Goal: Information Seeking & Learning: Learn about a topic

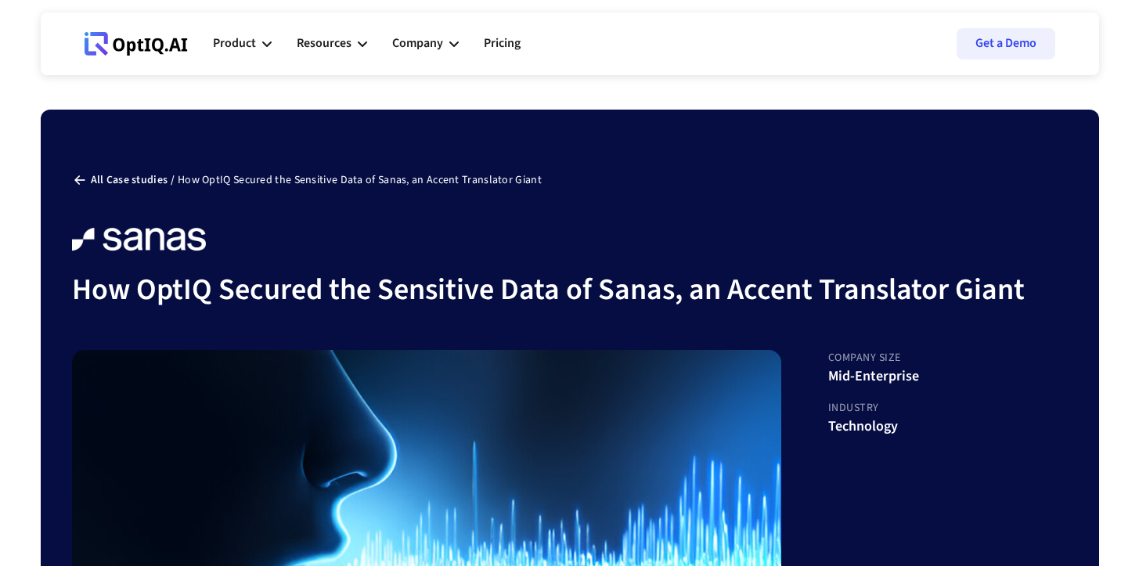
click at [799, 28] on div "Product AI infrastucture for data security Discovery & Classification AI Securi…" at bounding box center [634, 43] width 842 height 47
click at [119, 178] on link "All Case studies /" at bounding box center [131, 180] width 87 height 16
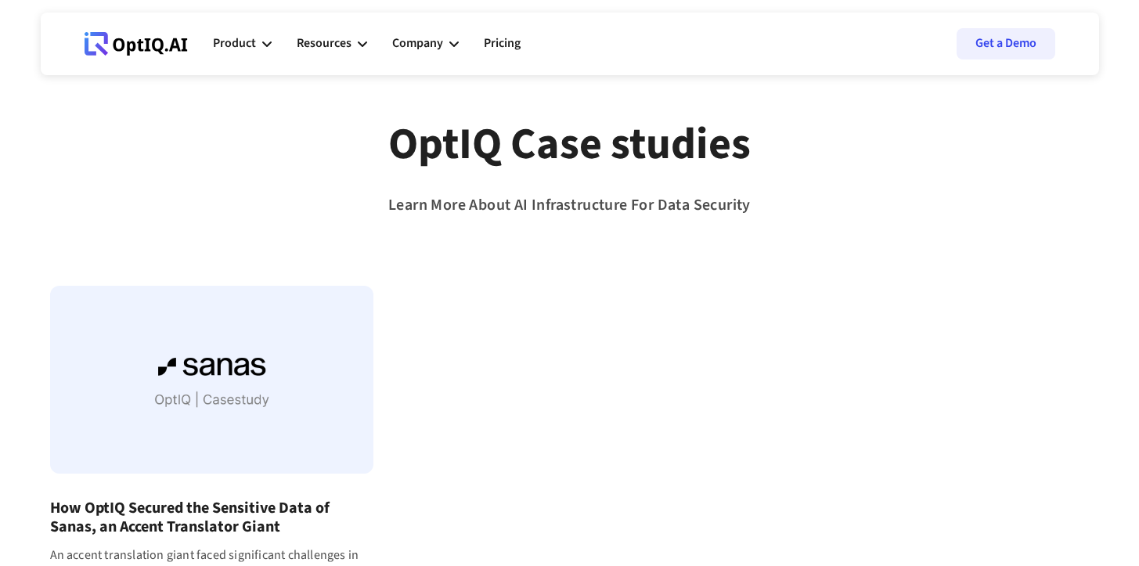
click at [507, 201] on div "Learn More About AI Infrastructure For Data Security" at bounding box center [569, 205] width 362 height 29
click at [272, 417] on div at bounding box center [211, 380] width 323 height 188
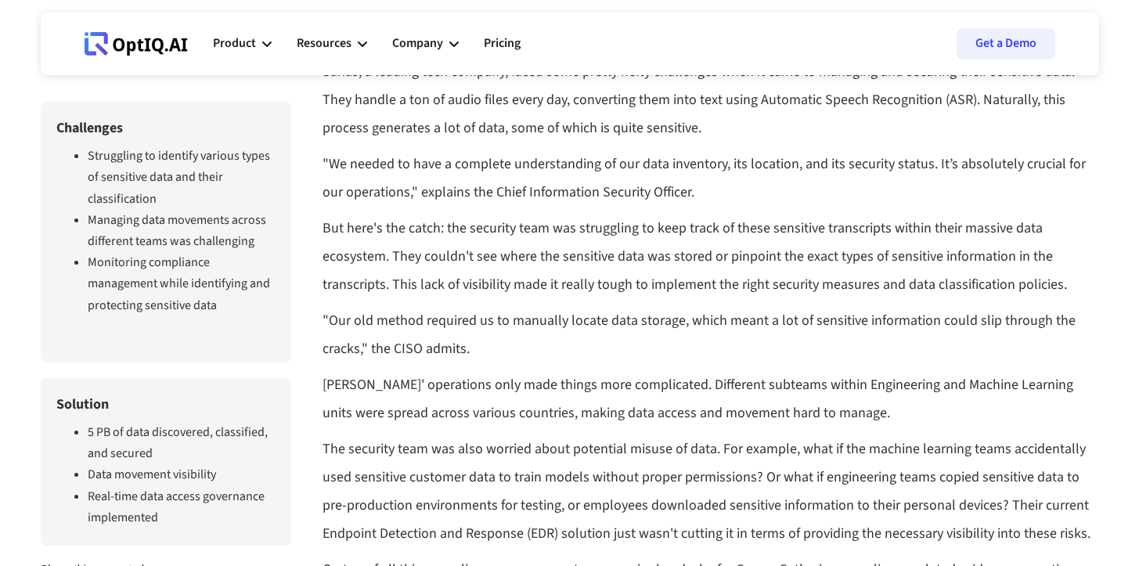
scroll to position [1066, 0]
